Goal: Download file/media

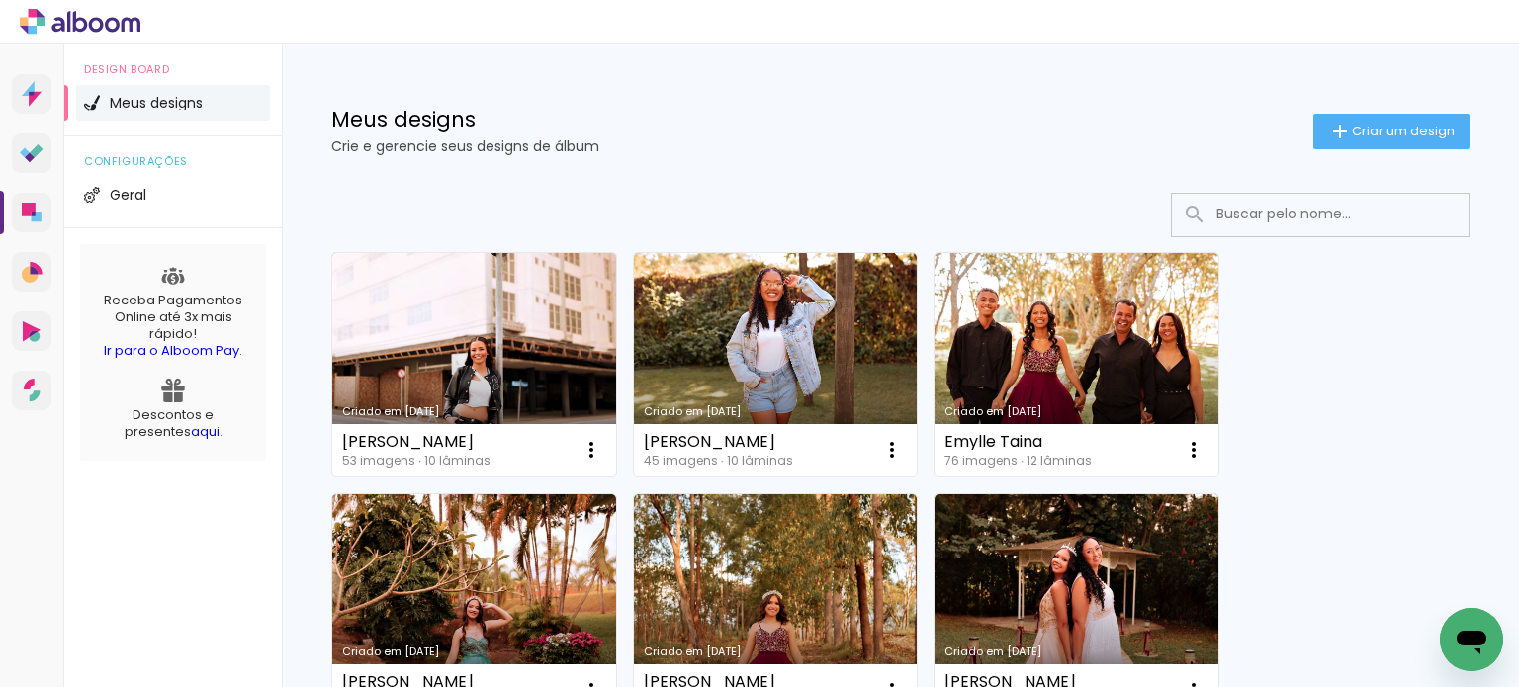
click at [954, 165] on div "Meus designs Crie e gerencie seus designs de álbum Criar um design" at bounding box center [900, 108] width 1237 height 129
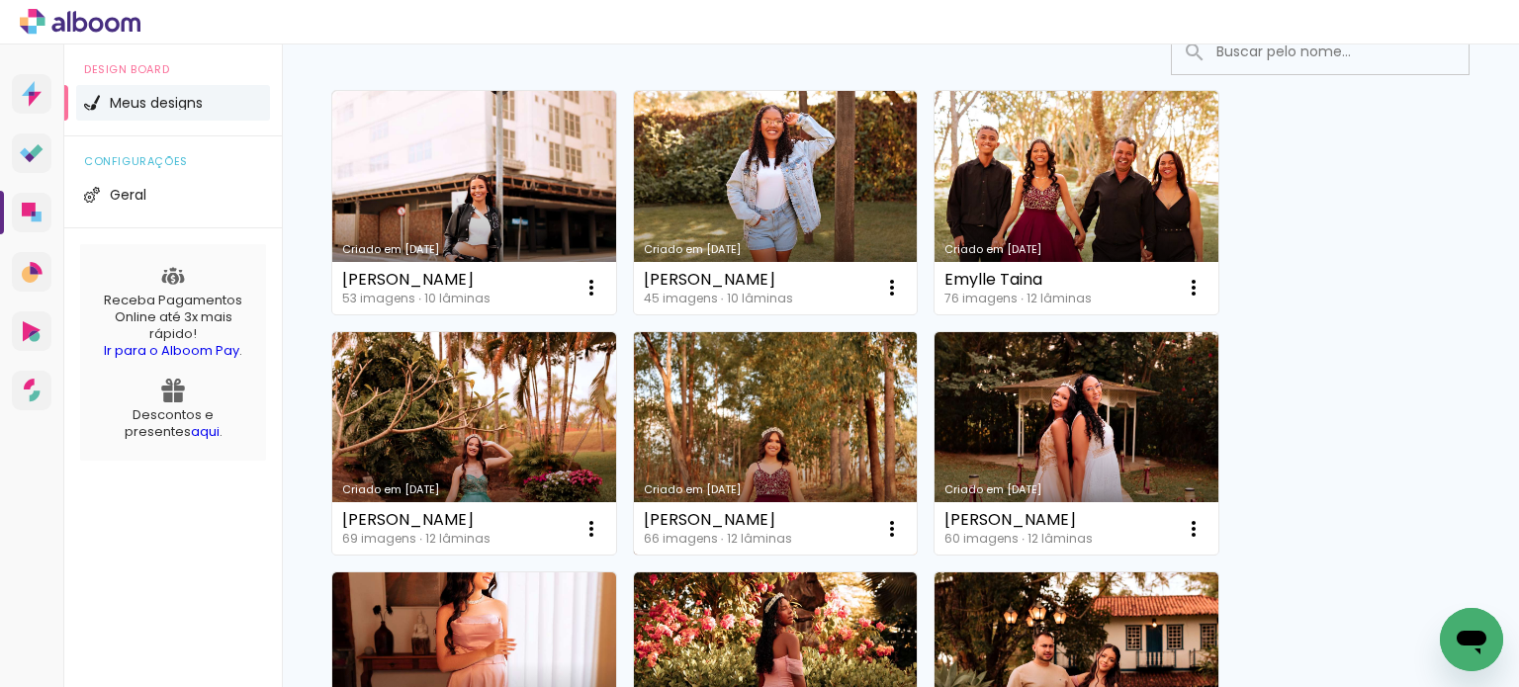
scroll to position [169, 0]
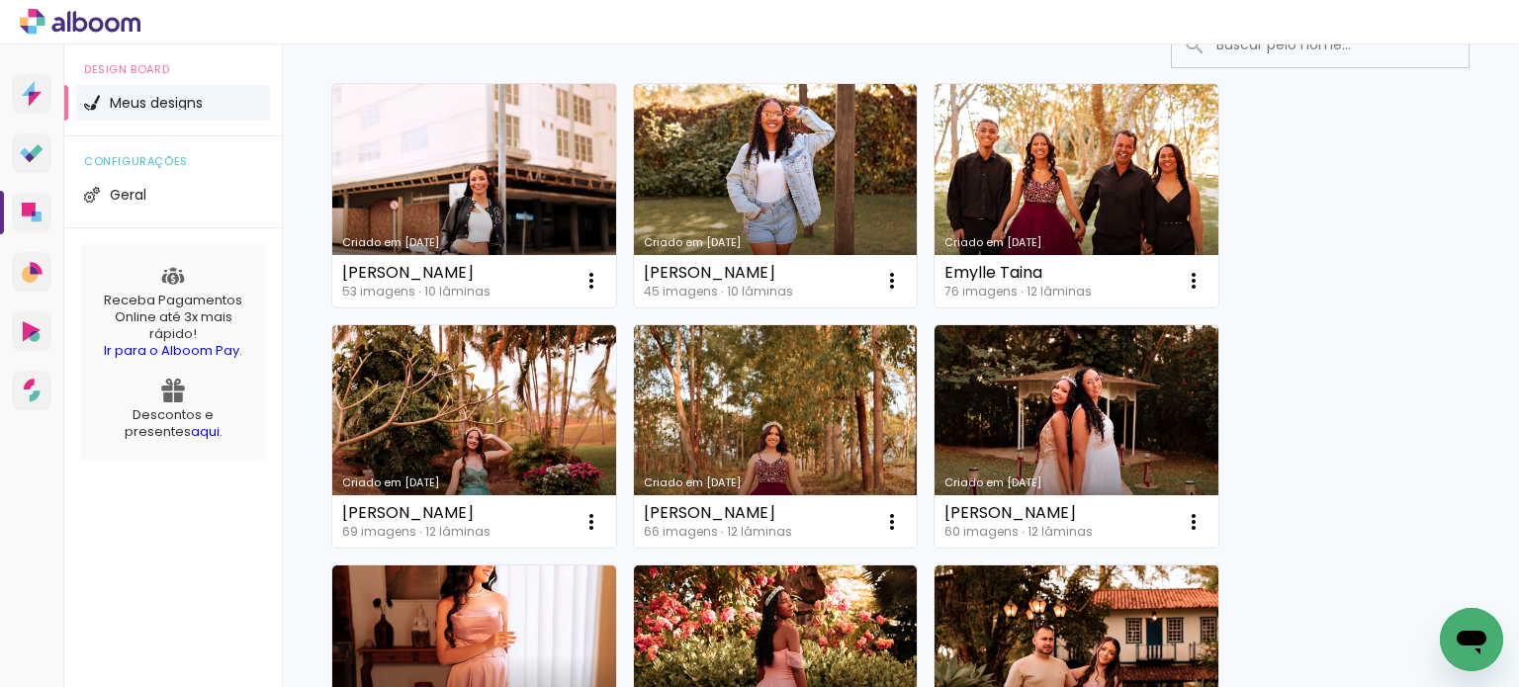
click at [431, 155] on link "Criado em [DATE]" at bounding box center [474, 195] width 284 height 223
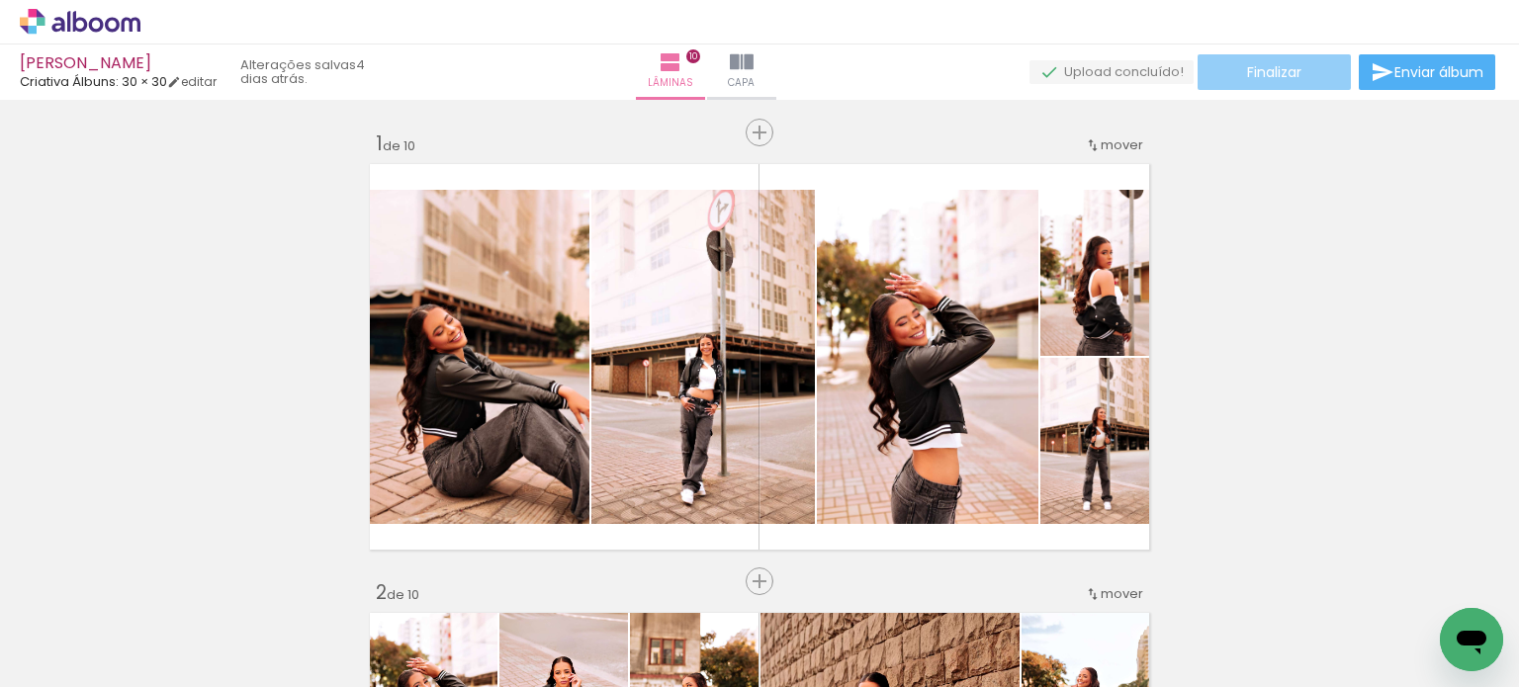
click at [1282, 65] on span "Finalizar" at bounding box center [1274, 72] width 54 height 14
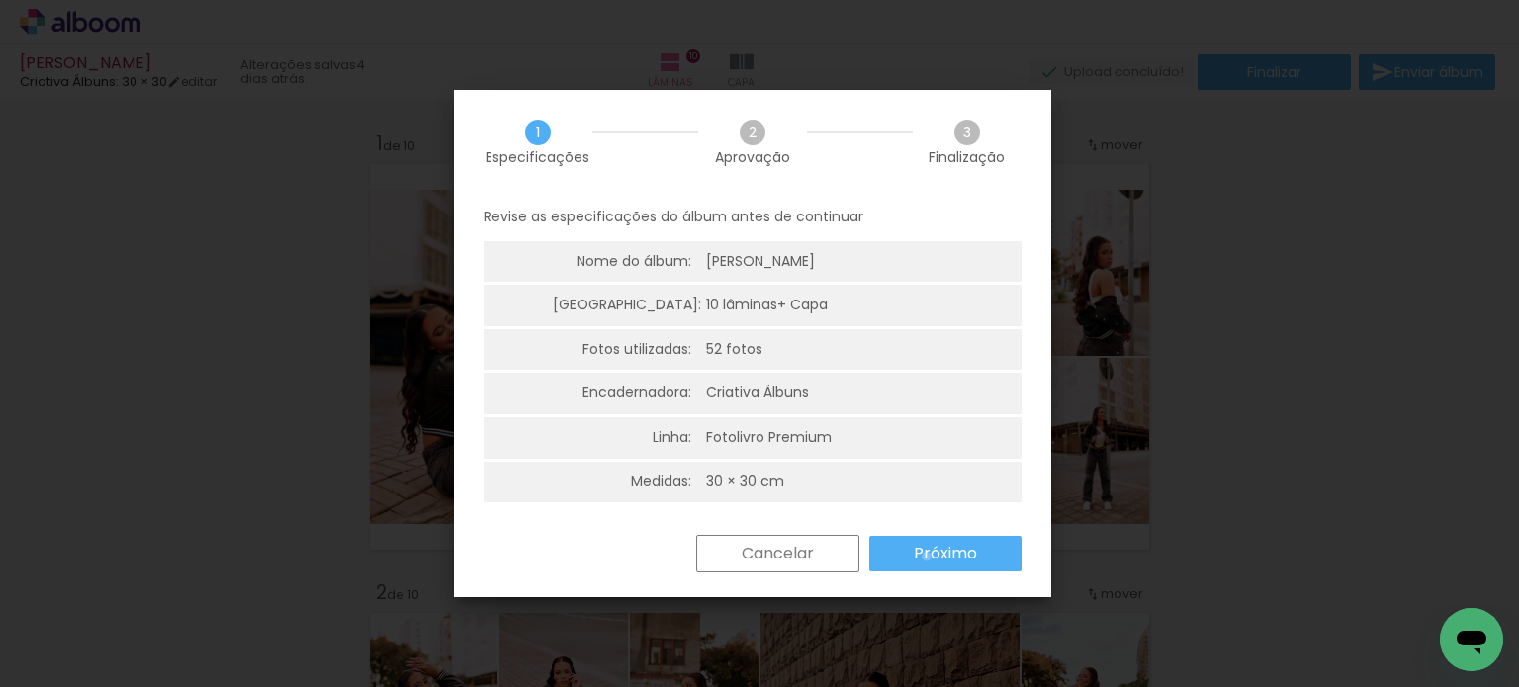
click at [0, 0] on slot "Próximo" at bounding box center [0, 0] width 0 height 0
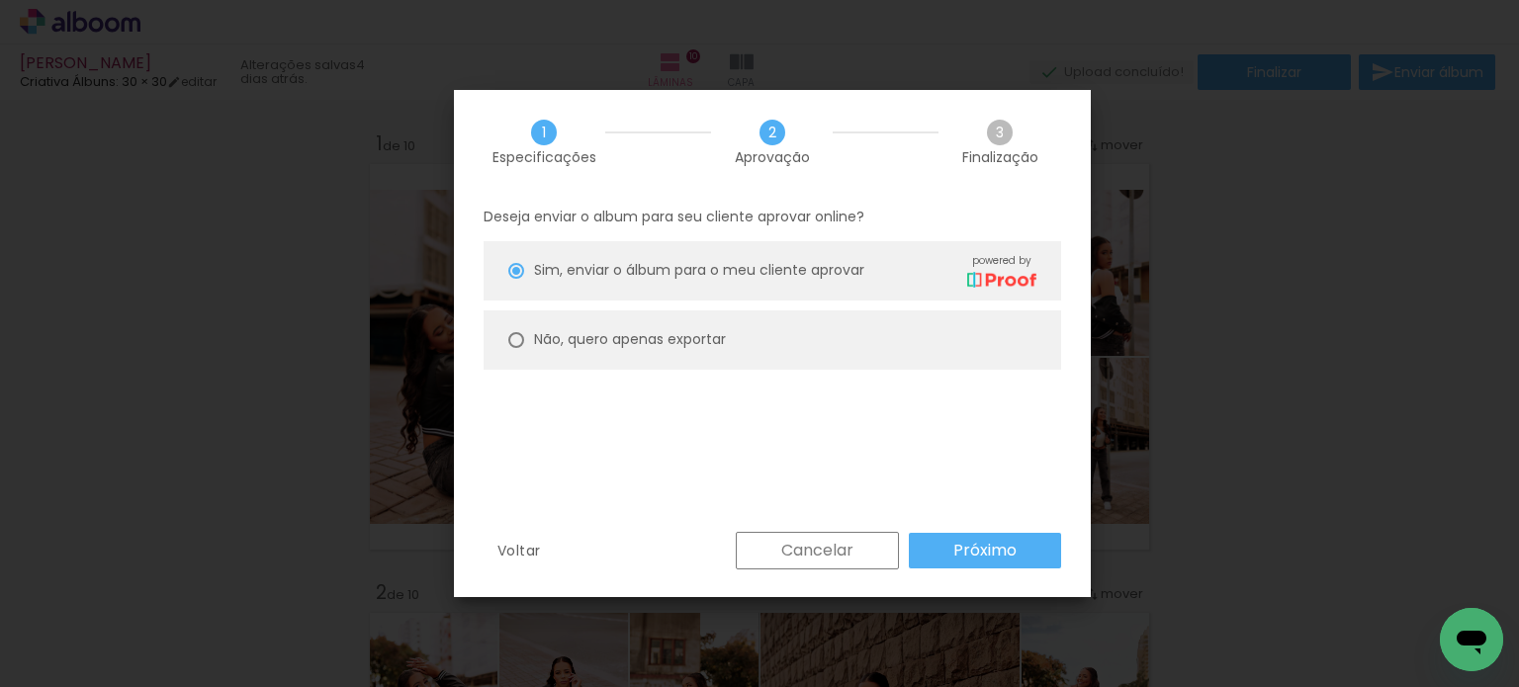
drag, startPoint x: 906, startPoint y: 350, endPoint x: 956, endPoint y: 342, distance: 51.0
click at [906, 350] on paper-radio-button "Não, quero apenas exportar" at bounding box center [772, 339] width 577 height 59
type paper-radio-button "on"
click at [950, 337] on paper-radio-button "Não, quero apenas exportar" at bounding box center [772, 339] width 577 height 59
click at [0, 0] on slot "Próximo" at bounding box center [0, 0] width 0 height 0
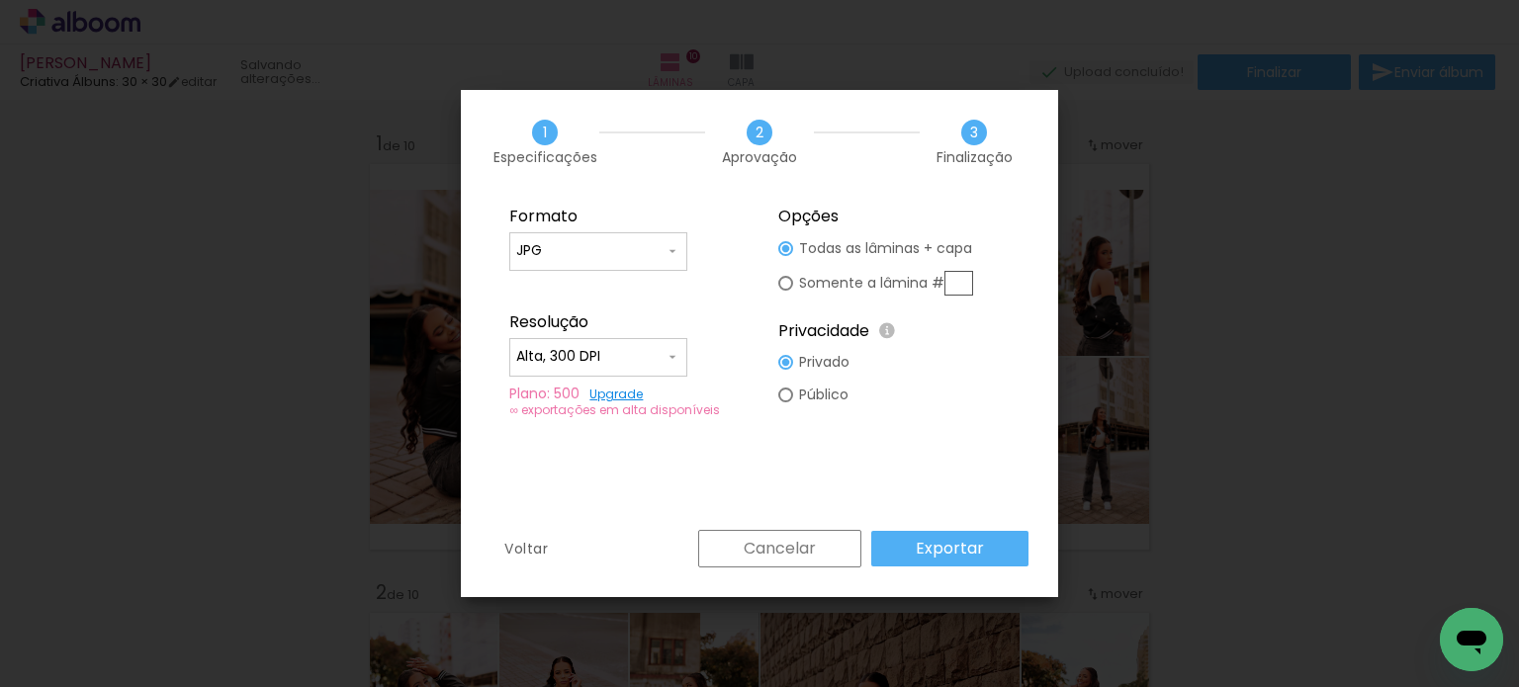
type input "Alta, 300 DPI"
click at [954, 394] on fieldset "Opções Todas as lâminas + capa Somente a lâmina # Privacidade Todo o conteúdo o…" at bounding box center [893, 312] width 265 height 236
click at [0, 0] on slot "Exportar" at bounding box center [0, 0] width 0 height 0
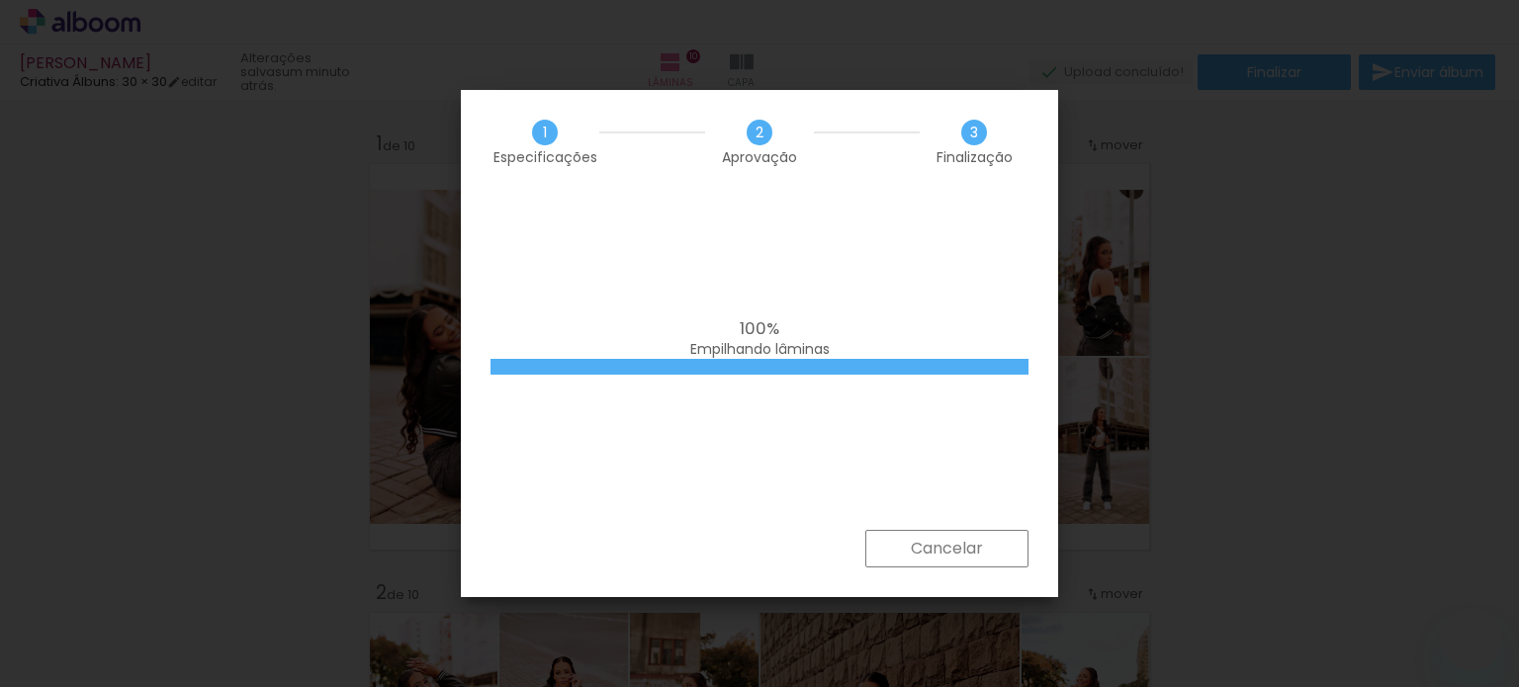
click at [443, 633] on iron-overlay-backdrop at bounding box center [759, 343] width 1519 height 687
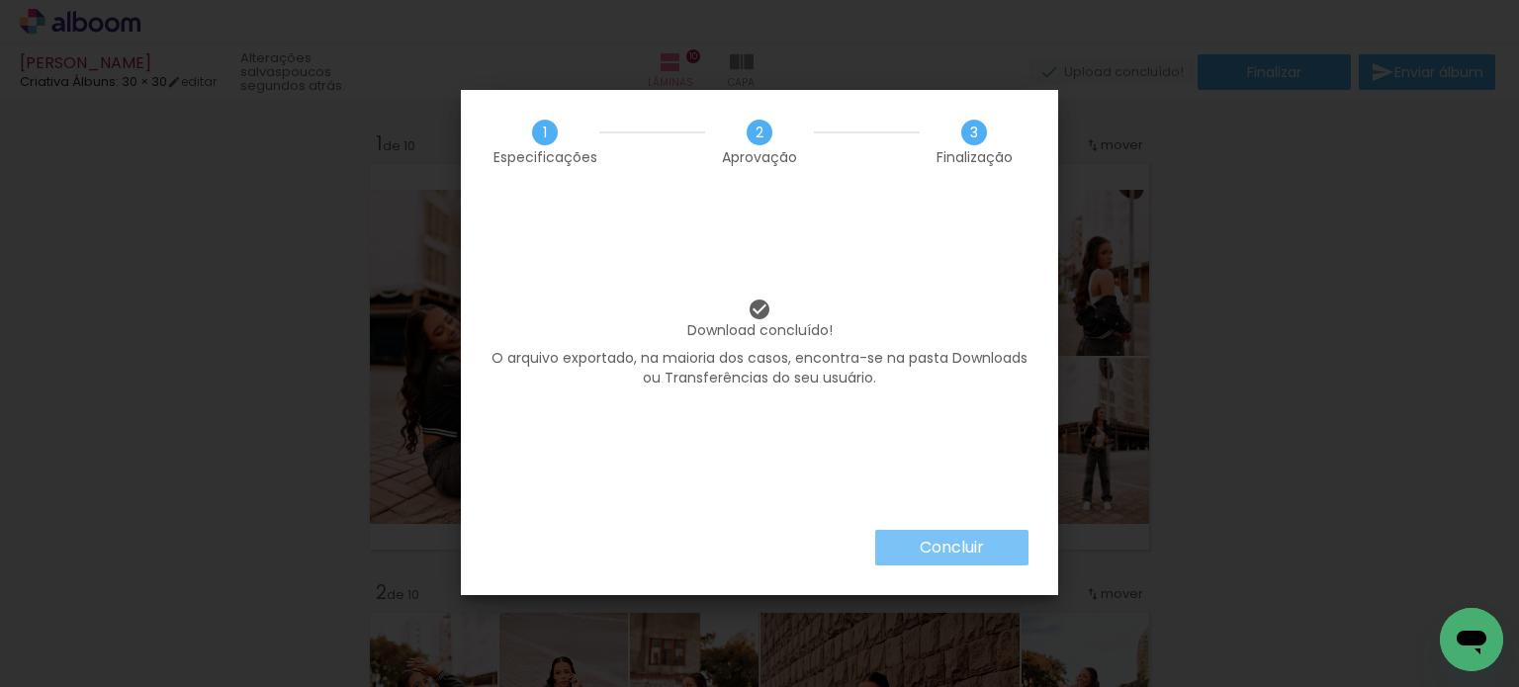
click at [0, 0] on slot "Concluir" at bounding box center [0, 0] width 0 height 0
